Goal: Check status: Check status

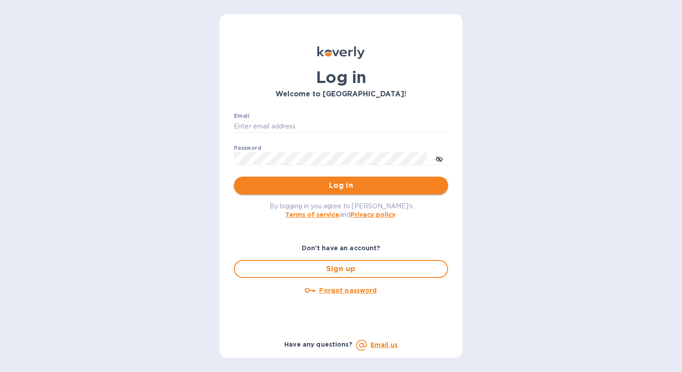
type input "[PERSON_NAME][EMAIL_ADDRESS][DOMAIN_NAME]"
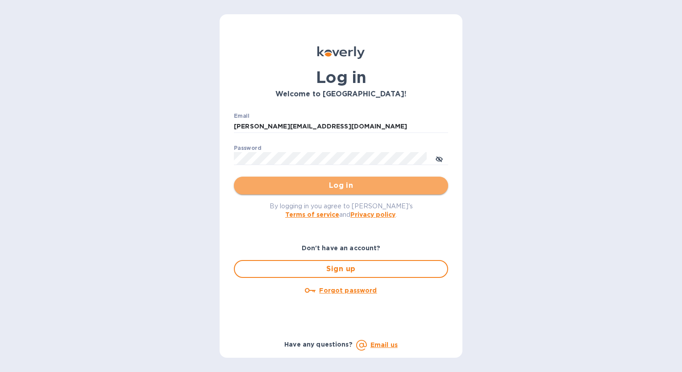
click at [330, 188] on span "Log in" at bounding box center [341, 185] width 200 height 11
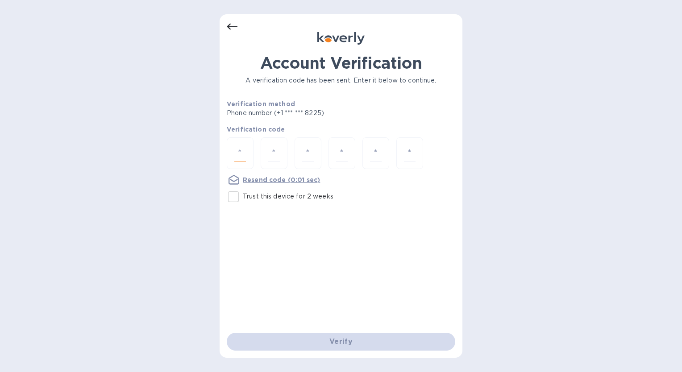
click at [243, 154] on input "number" at bounding box center [240, 153] width 12 height 17
type input "6"
type input "7"
type input "8"
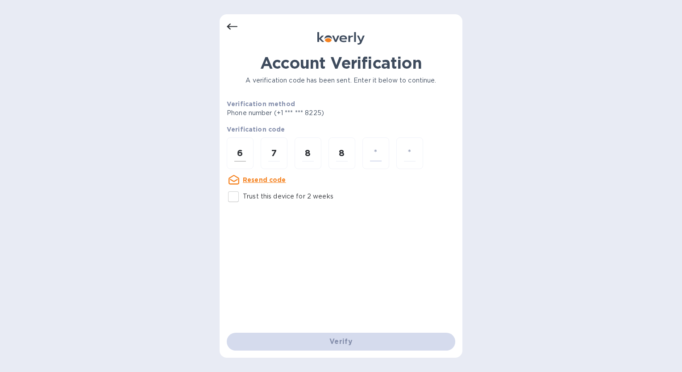
type input "3"
type input "6"
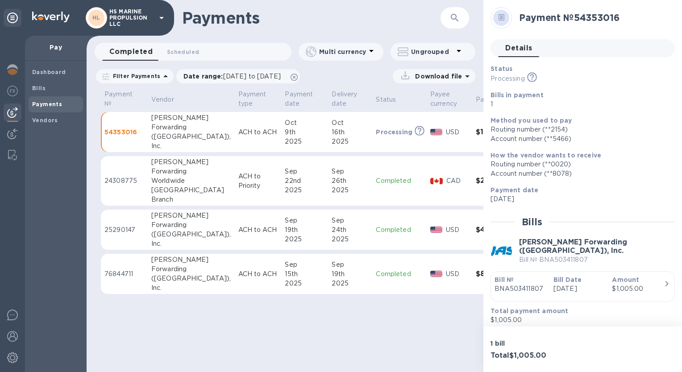
click at [505, 16] on div at bounding box center [501, 18] width 16 height 16
click at [132, 132] on p "54353016" at bounding box center [124, 132] width 40 height 9
drag, startPoint x: 132, startPoint y: 132, endPoint x: 162, endPoint y: 132, distance: 30.3
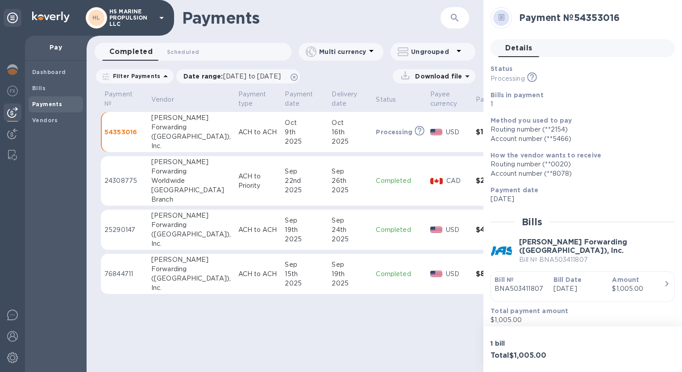
click at [162, 132] on div "(USA)," at bounding box center [191, 136] width 80 height 9
drag, startPoint x: 162, startPoint y: 132, endPoint x: 183, endPoint y: 125, distance: 21.6
click at [183, 125] on div "Forwarding" at bounding box center [191, 127] width 80 height 9
click at [466, 73] on icon at bounding box center [467, 76] width 11 height 11
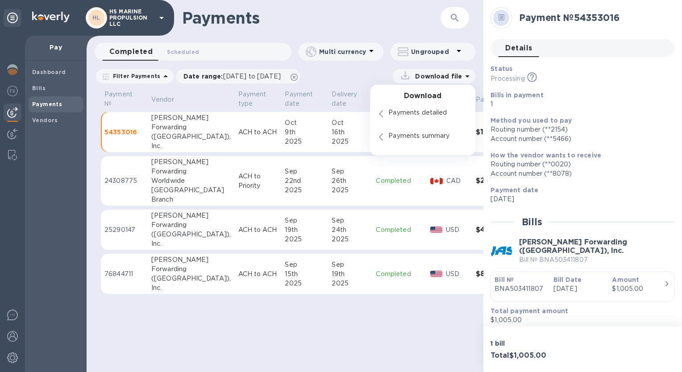
click at [604, 103] on p "1" at bounding box center [578, 103] width 177 height 9
